Goal: Navigation & Orientation: Find specific page/section

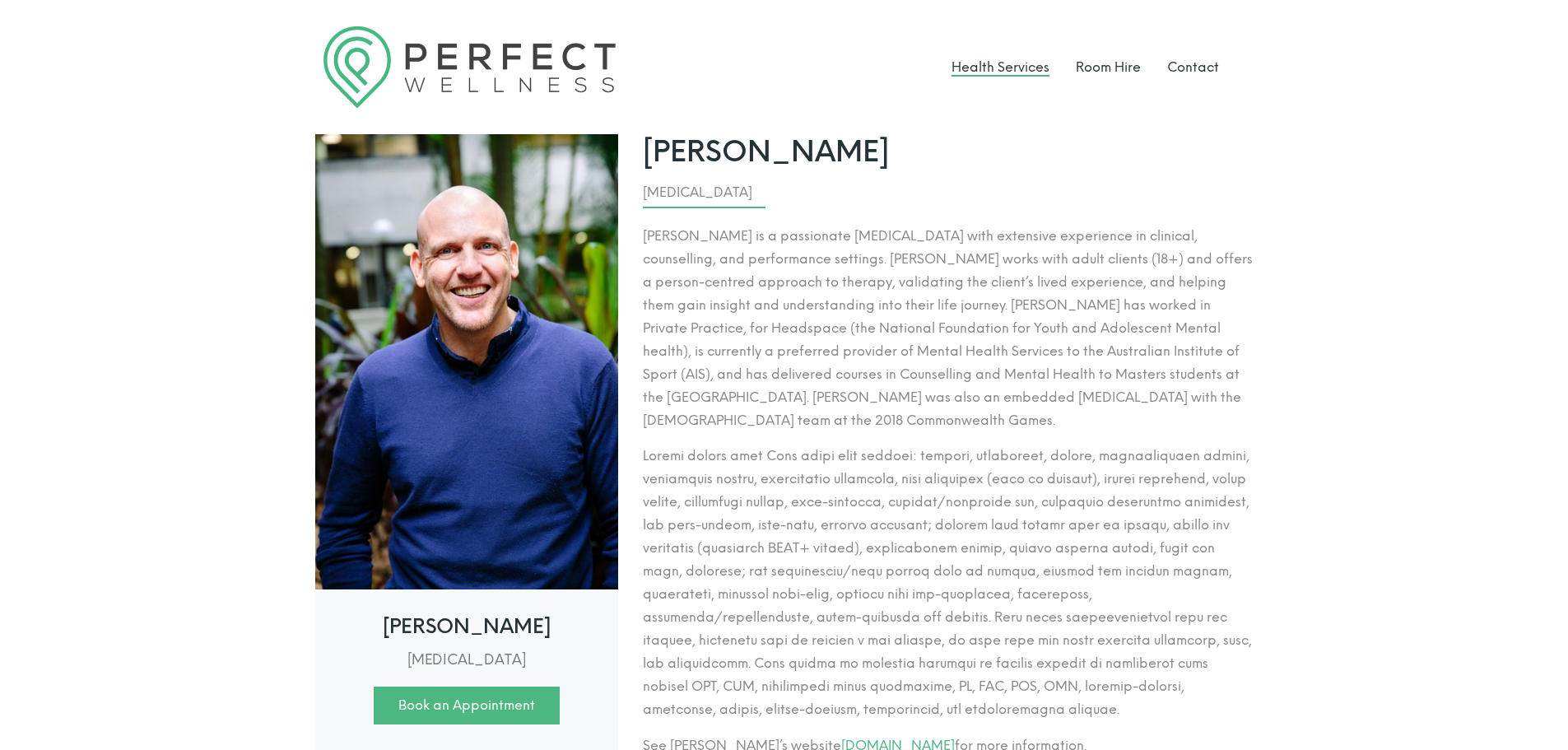
click at [994, 64] on link "Health Services" at bounding box center [1000, 67] width 98 height 16
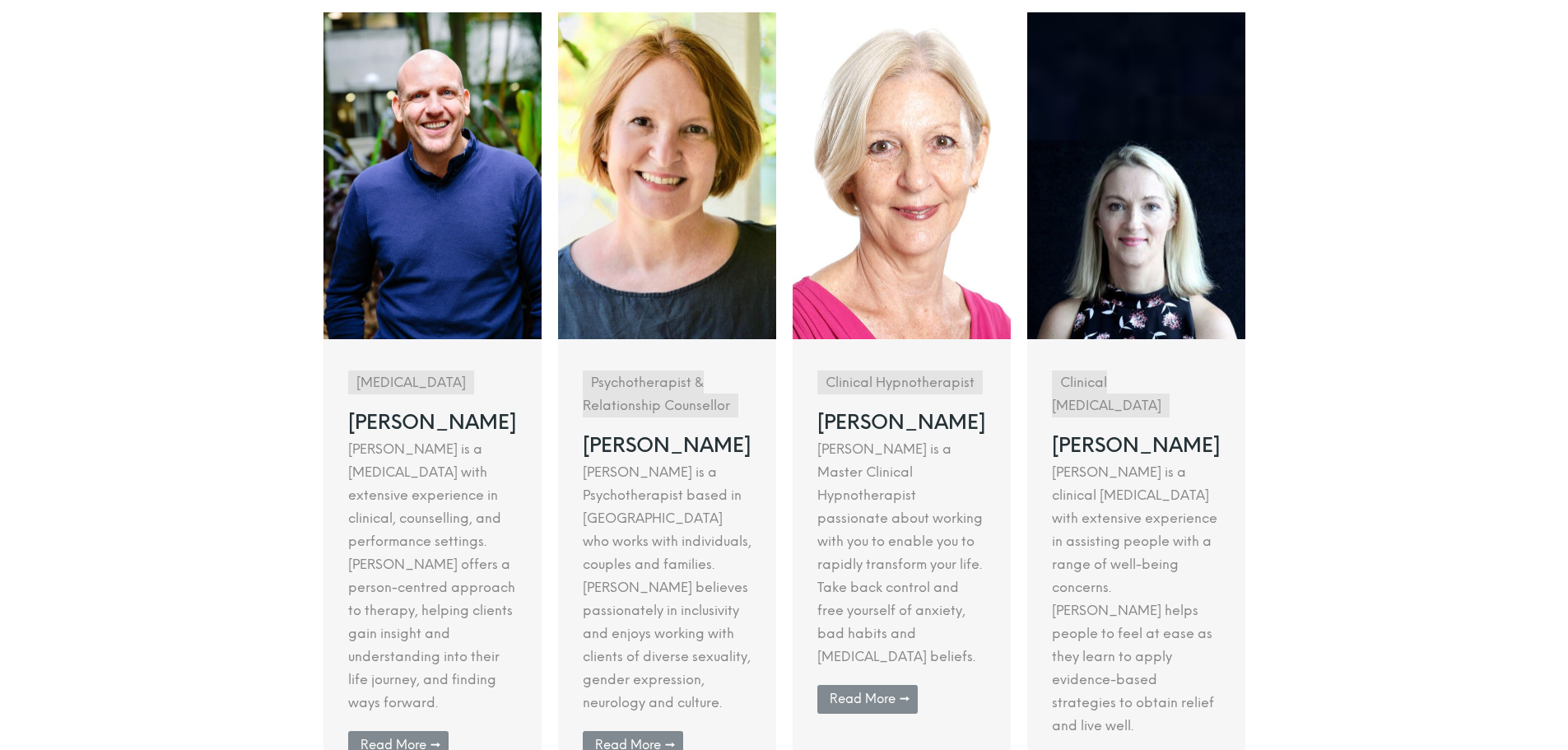
scroll to position [329, 0]
click at [412, 685] on link at bounding box center [433, 409] width 218 height 797
